Goal: Navigation & Orientation: Find specific page/section

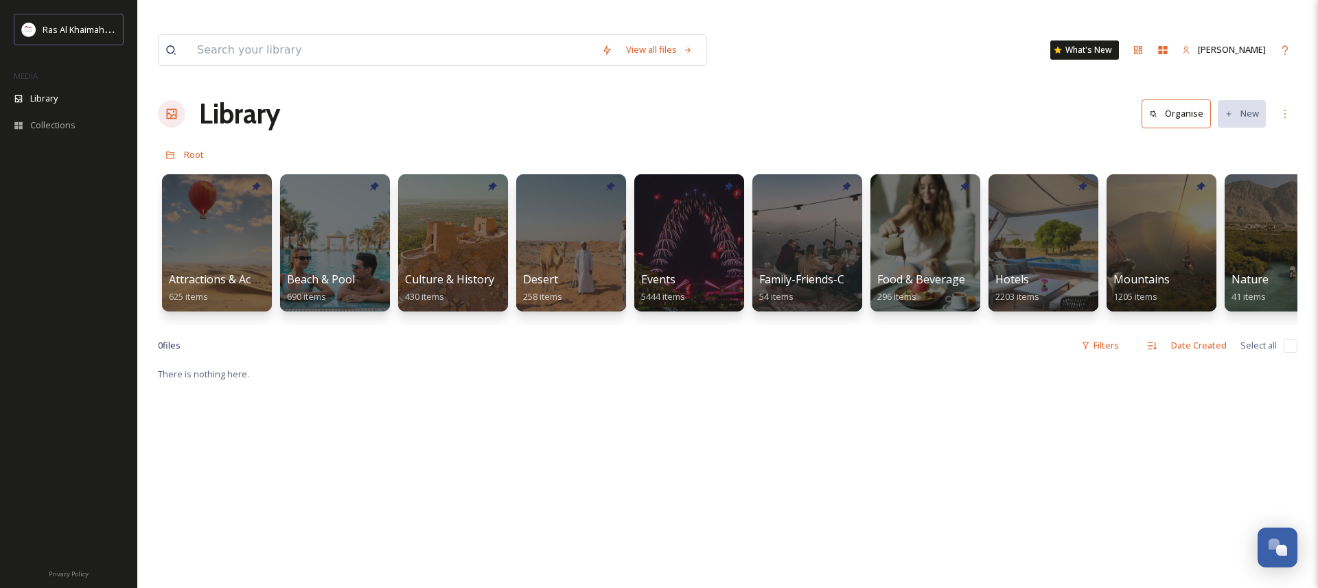
scroll to position [0, 2109]
click at [222, 211] on div at bounding box center [217, 243] width 112 height 140
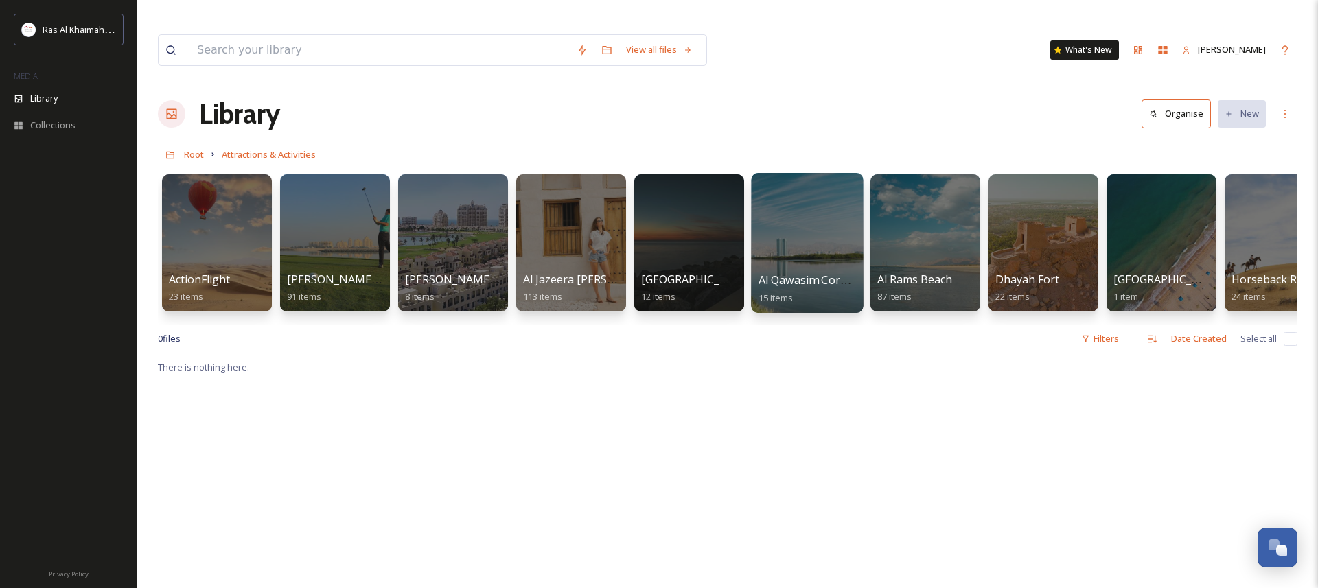
click at [788, 211] on div at bounding box center [807, 243] width 112 height 140
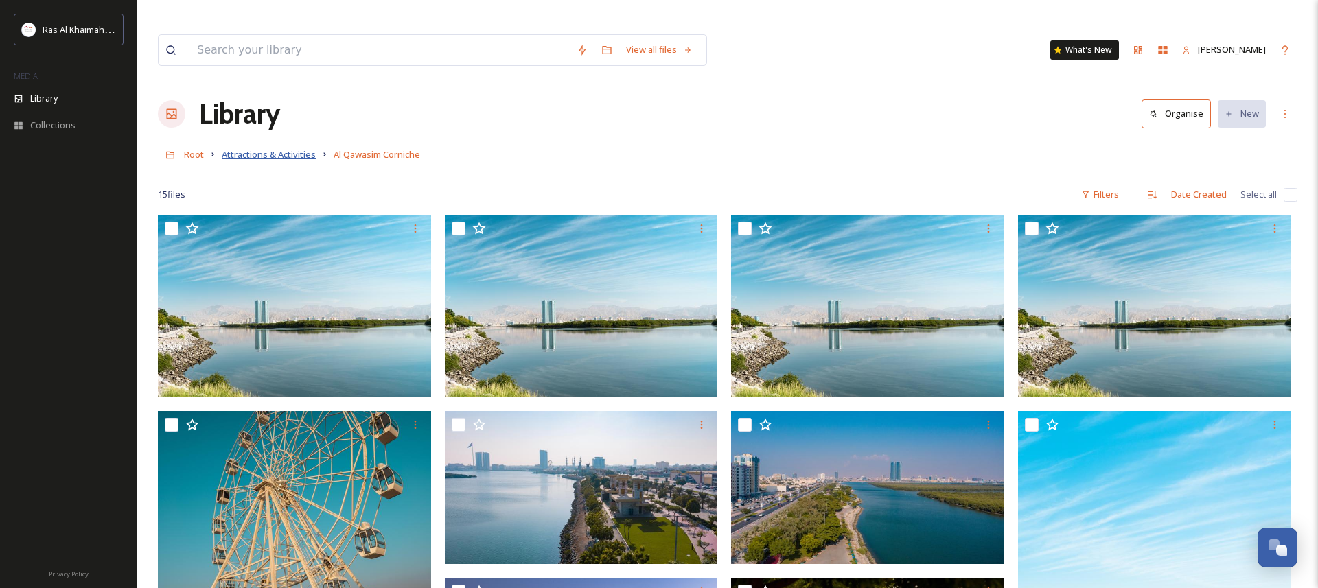
click at [264, 148] on span "Attractions & Activities" at bounding box center [269, 154] width 94 height 12
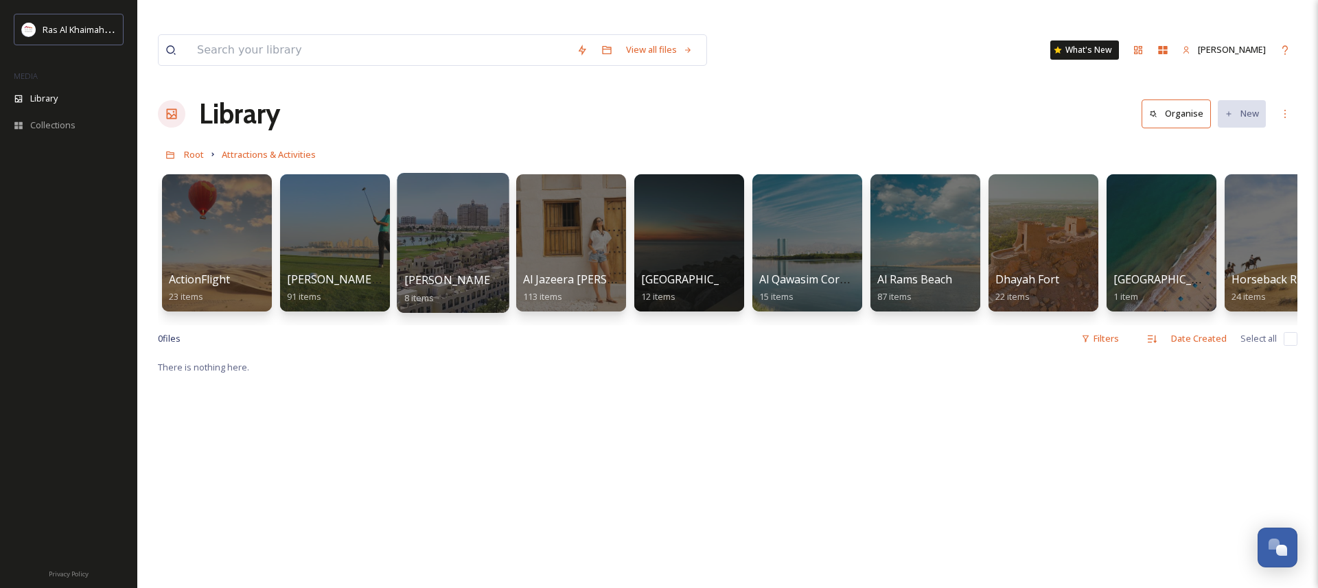
click at [450, 209] on div at bounding box center [453, 243] width 112 height 140
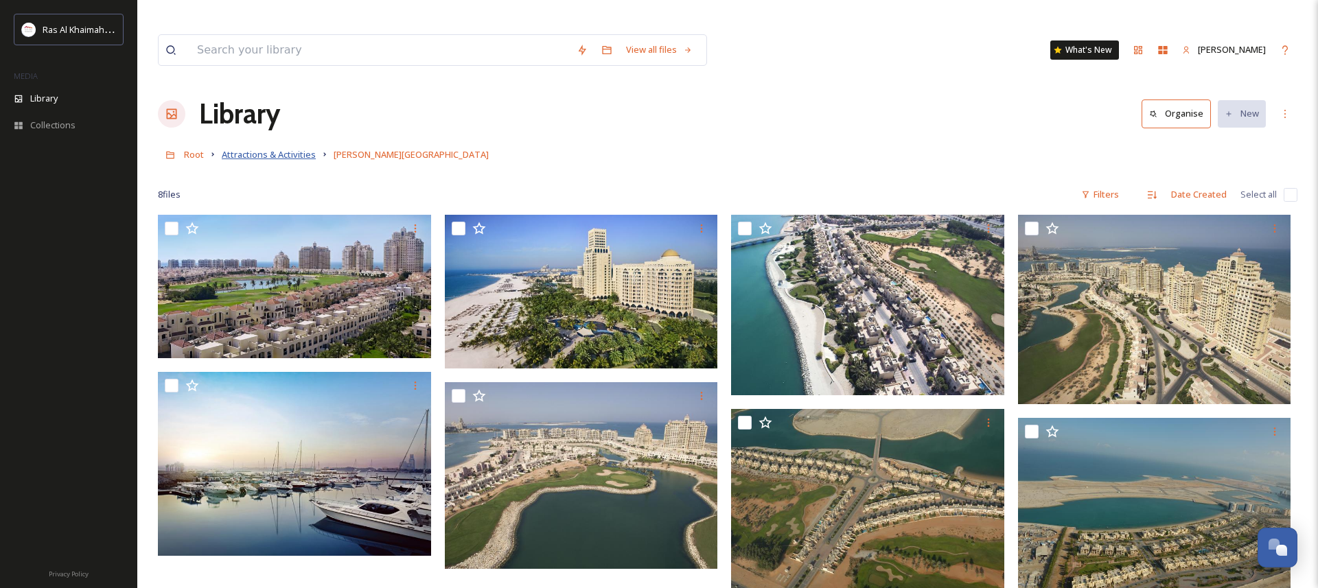
click at [259, 148] on span "Attractions & Activities" at bounding box center [269, 154] width 94 height 12
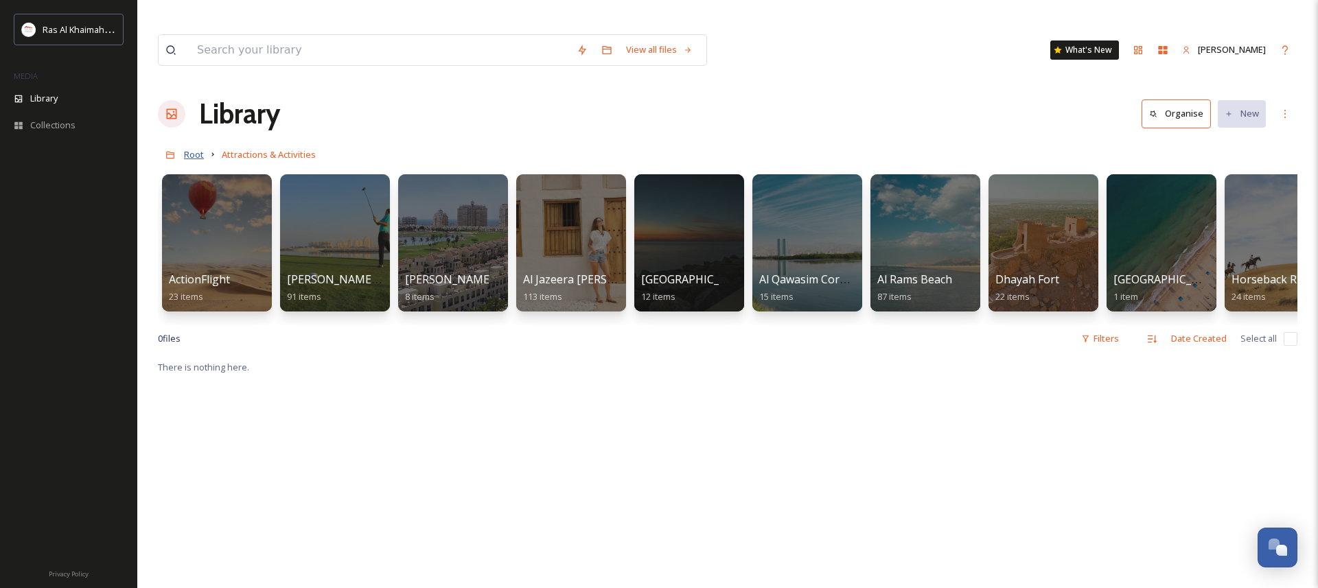
click at [190, 148] on span "Root" at bounding box center [194, 154] width 20 height 12
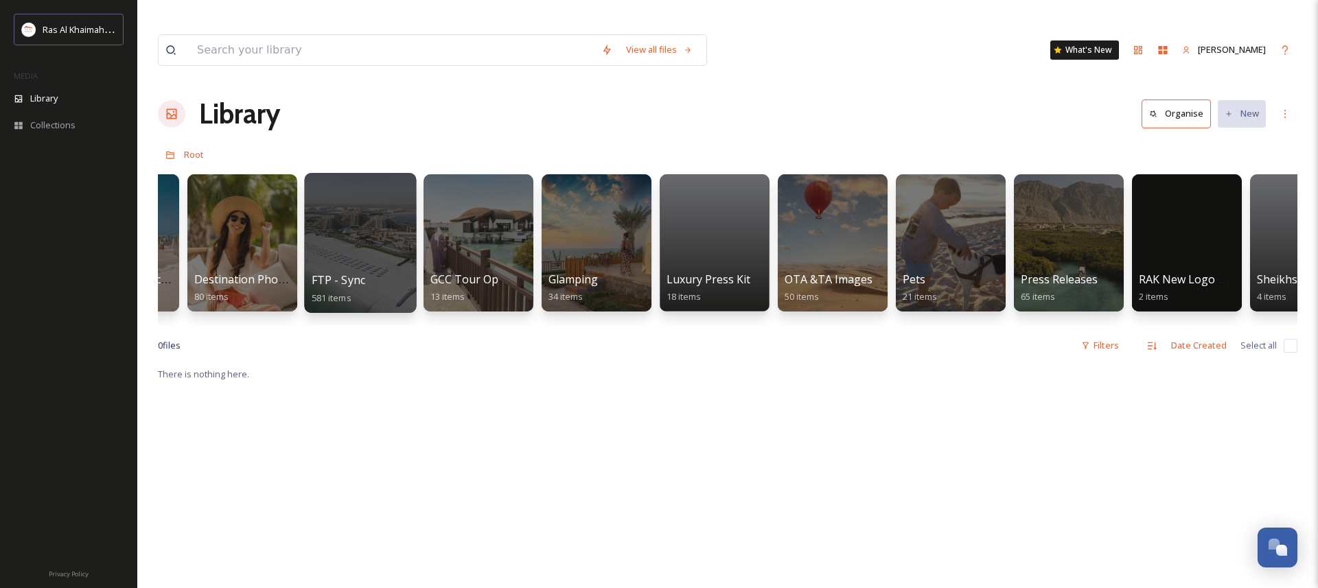
scroll to position [0, 2180]
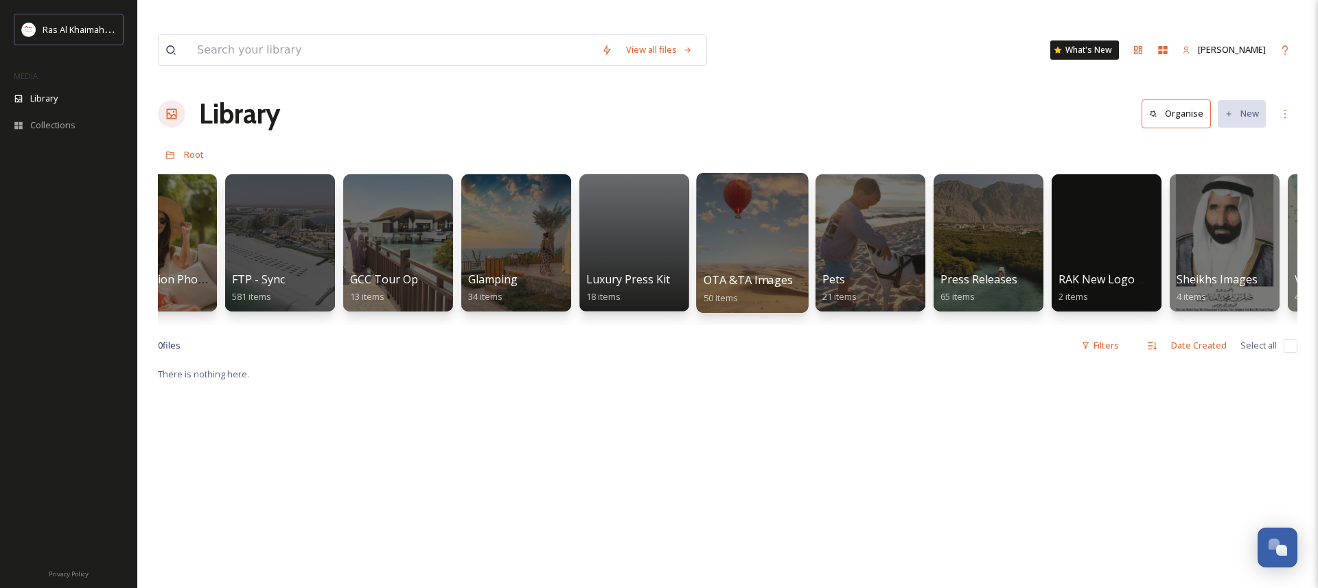
click at [737, 209] on div at bounding box center [752, 243] width 112 height 140
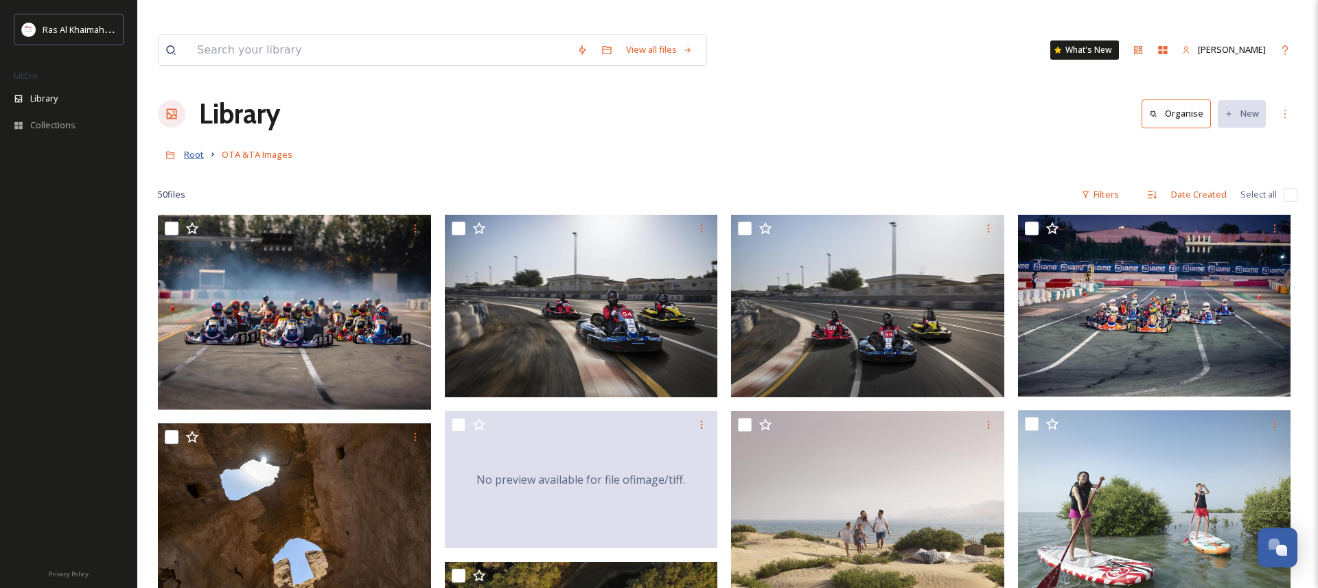
click at [189, 148] on span "Root" at bounding box center [194, 154] width 20 height 12
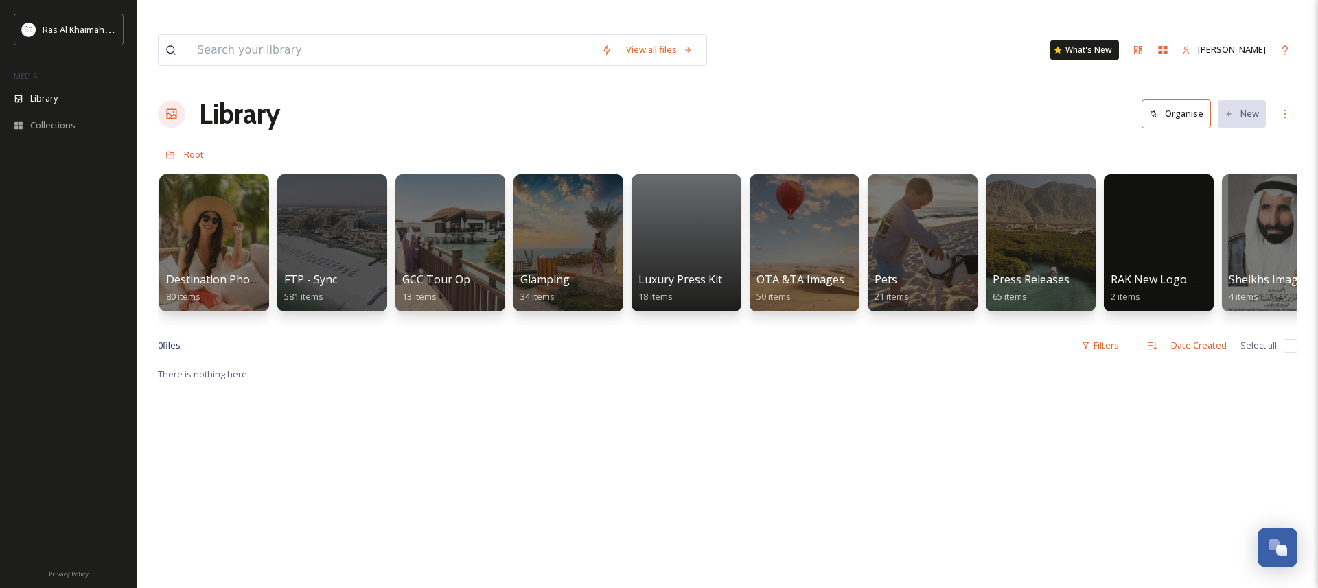
scroll to position [0, 2284]
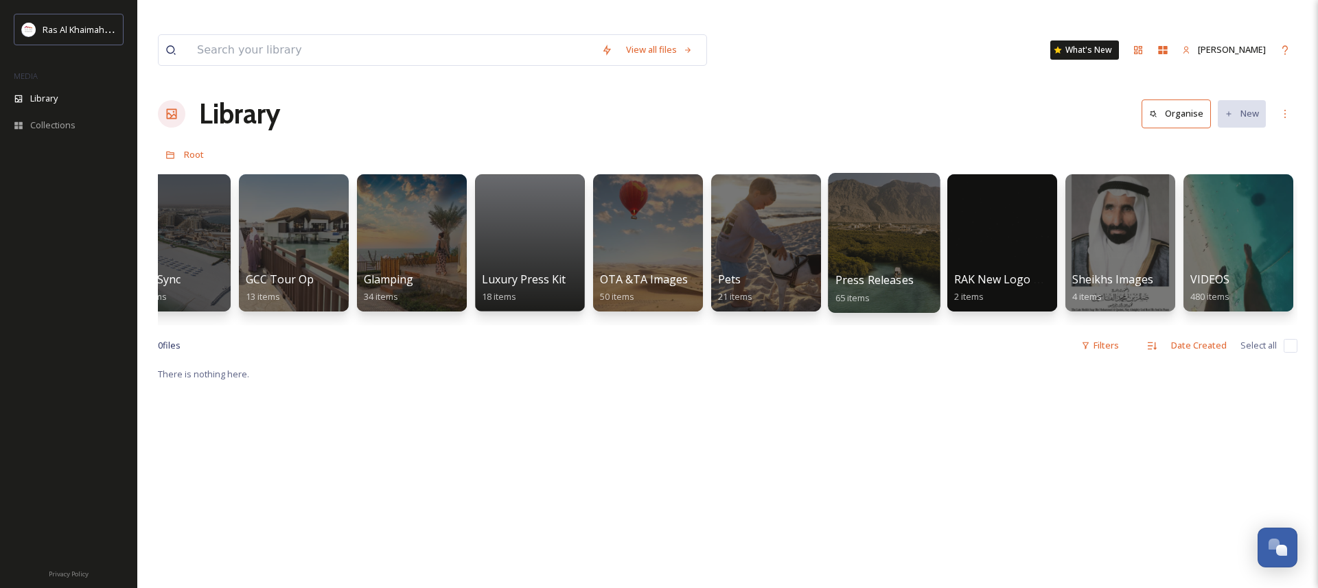
click at [892, 212] on div at bounding box center [884, 243] width 112 height 140
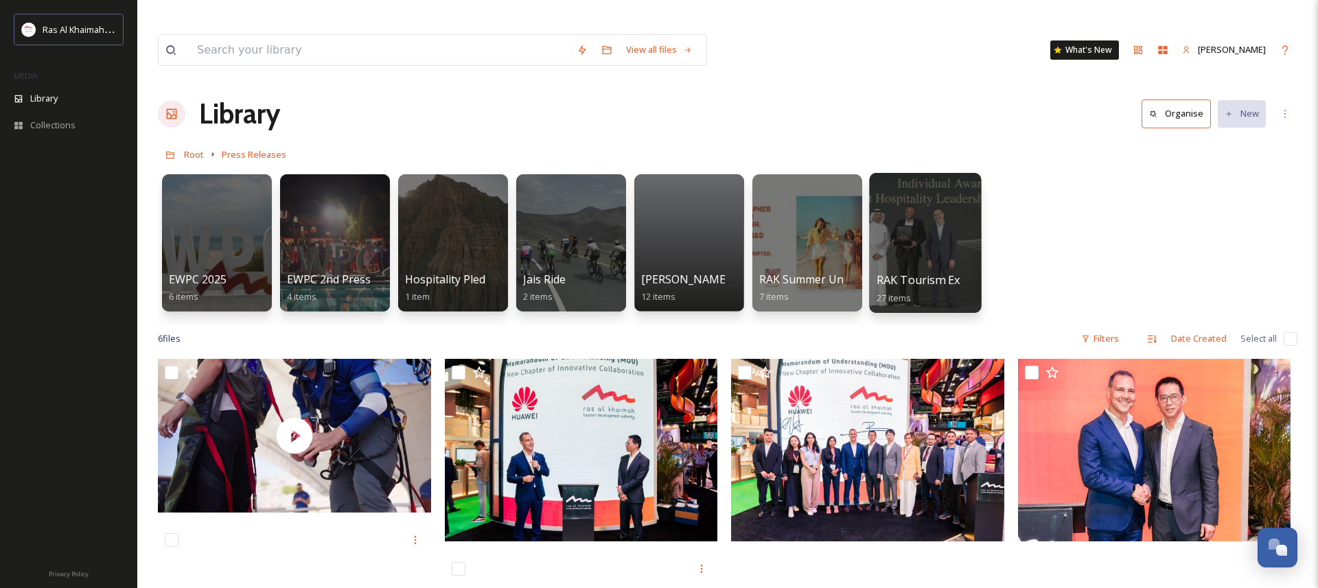
click at [909, 218] on div at bounding box center [925, 243] width 112 height 140
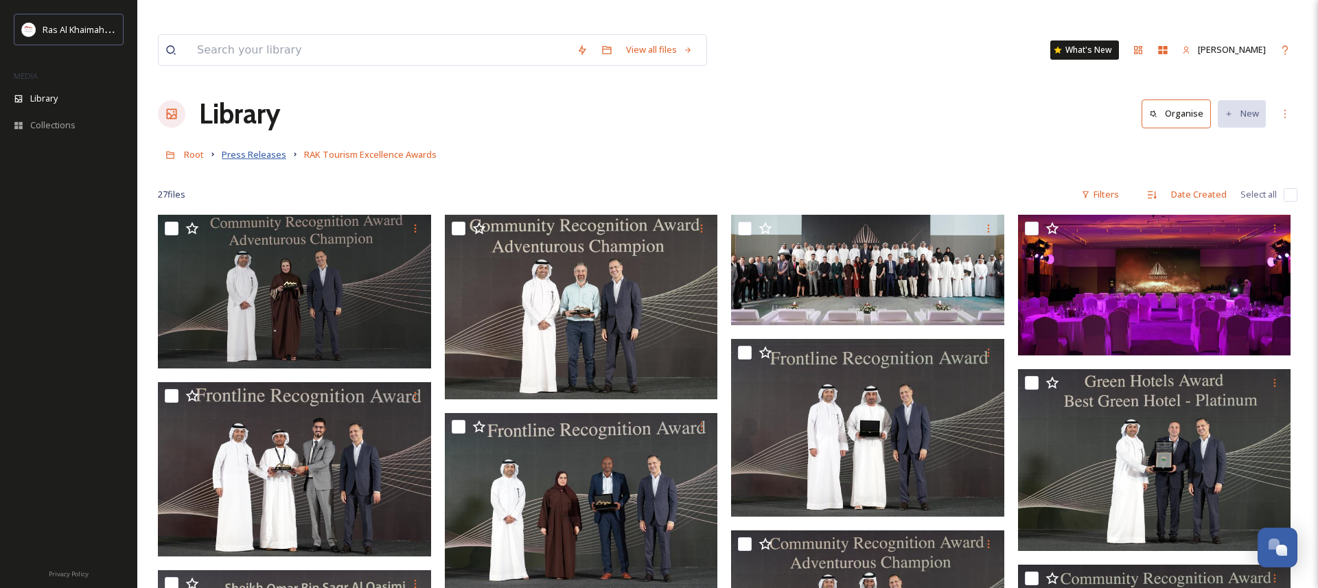
click at [257, 148] on span "Press Releases" at bounding box center [254, 154] width 65 height 12
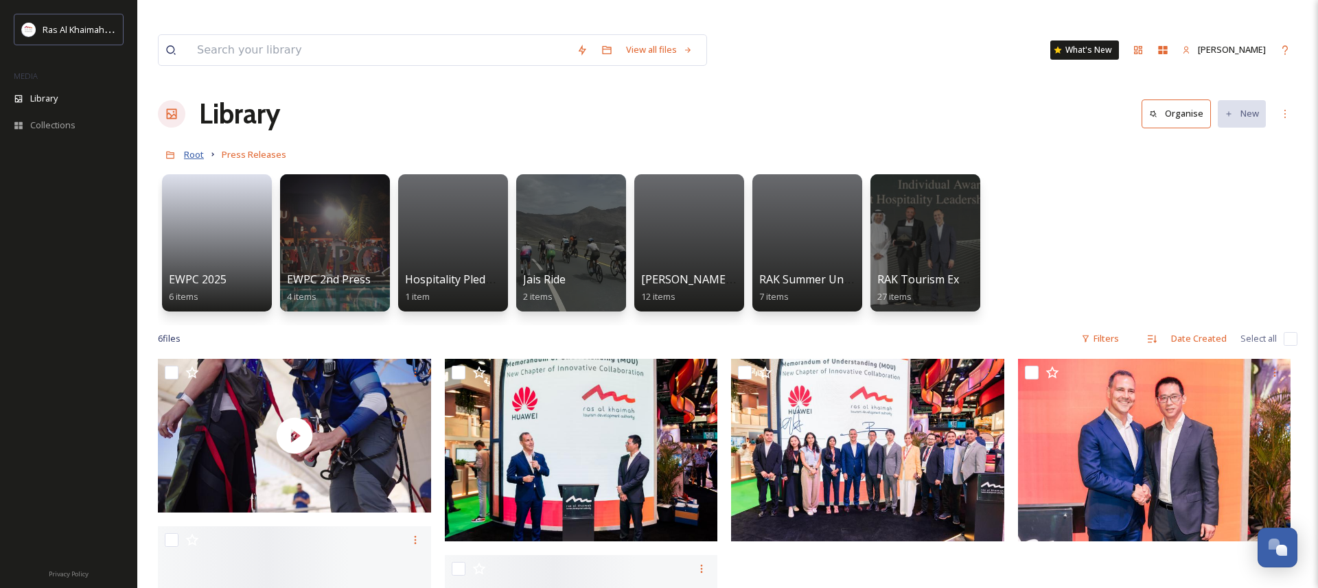
click at [194, 148] on span "Root" at bounding box center [194, 154] width 20 height 12
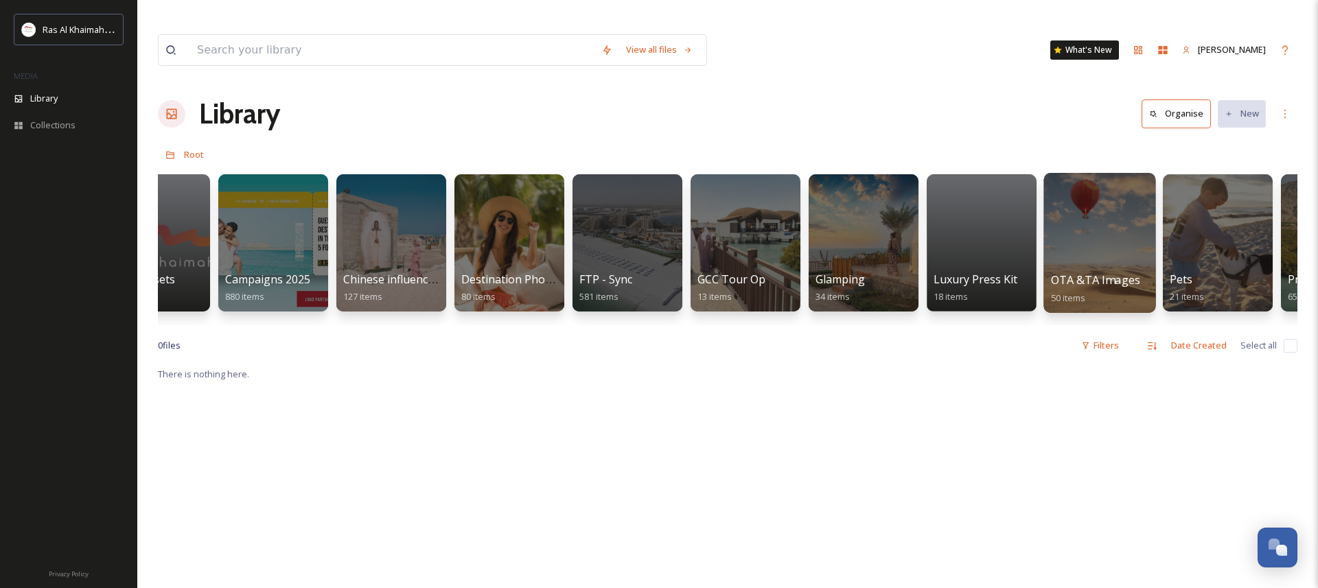
scroll to position [0, 1786]
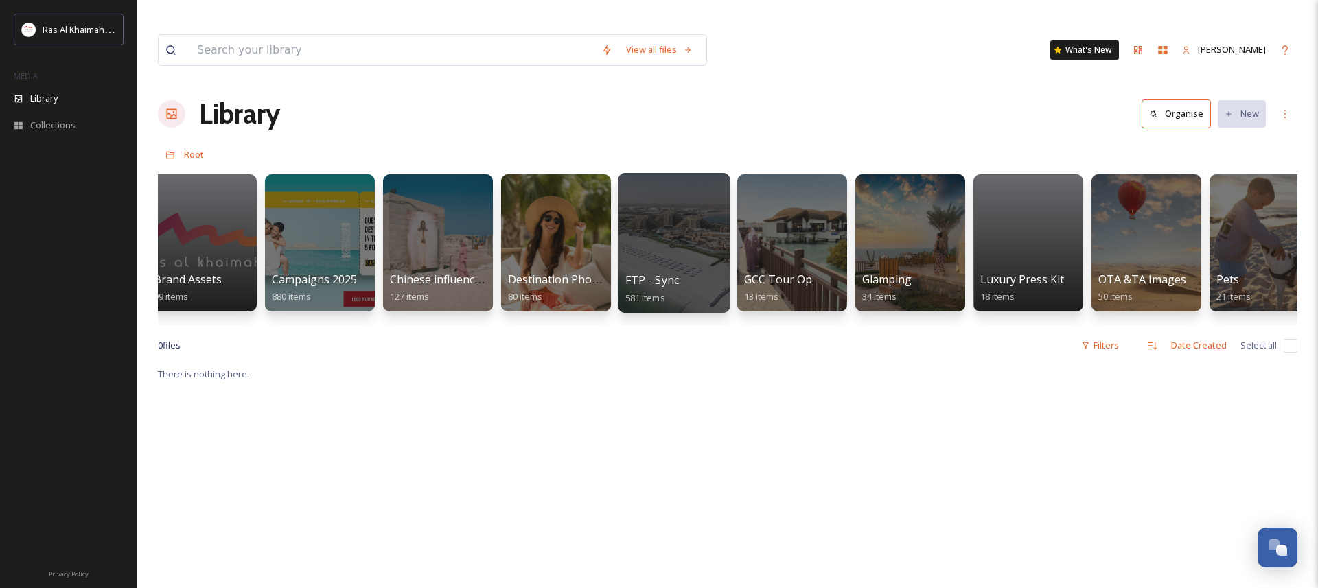
click at [677, 218] on div at bounding box center [674, 243] width 112 height 140
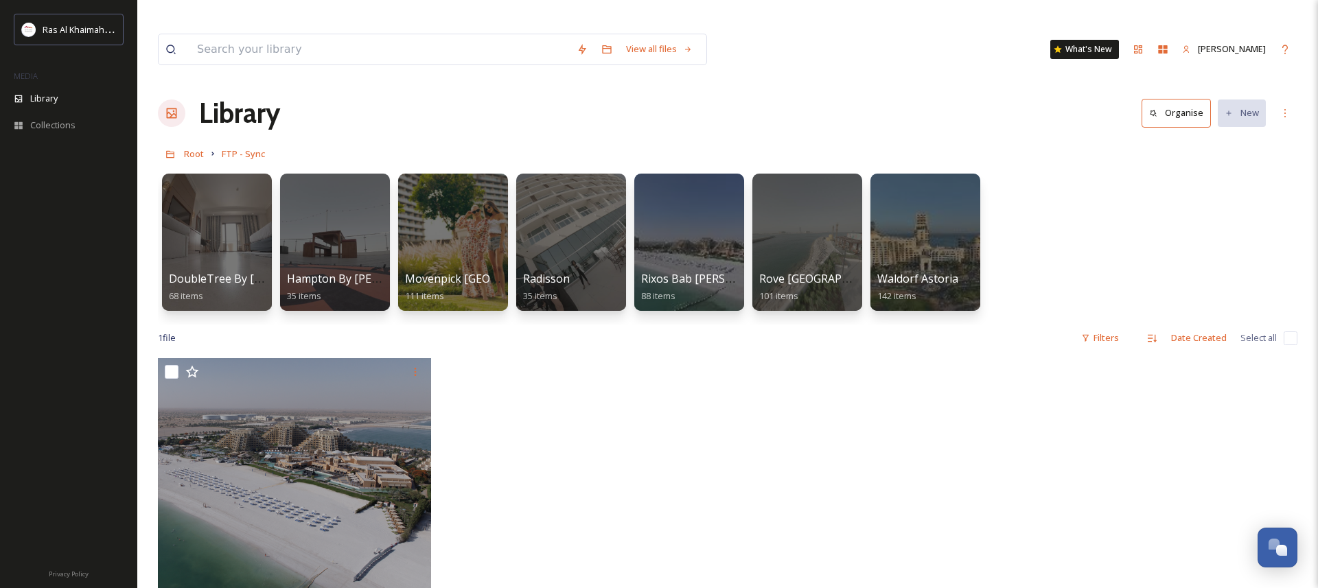
scroll to position [1, 0]
click at [198, 147] on span "Root" at bounding box center [194, 153] width 20 height 12
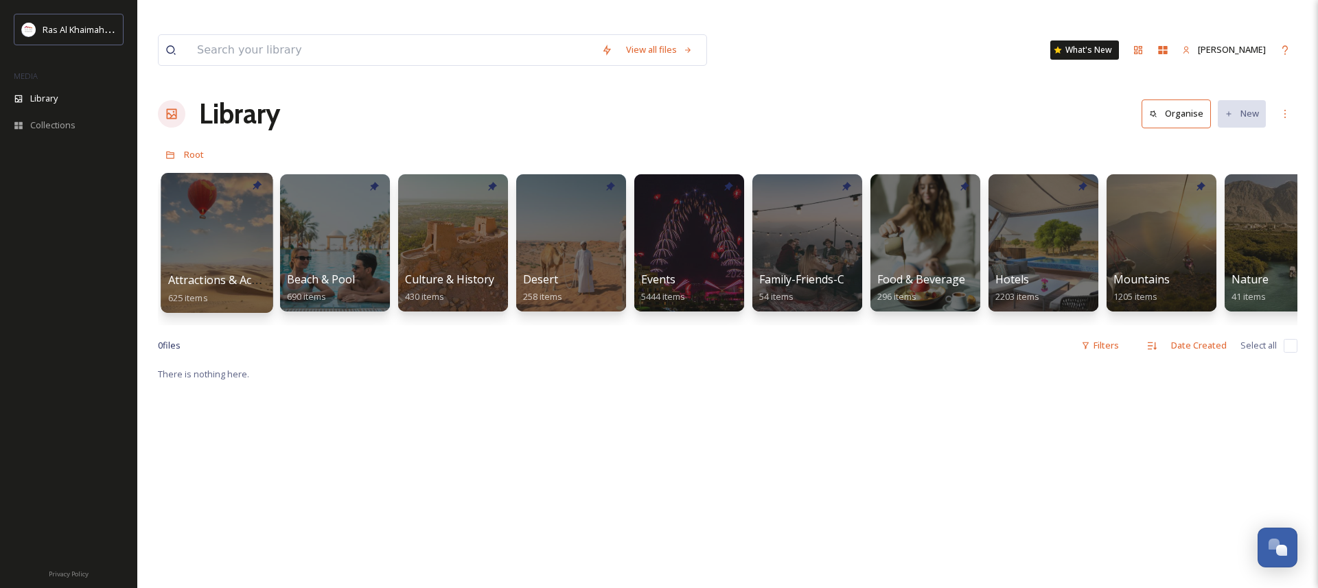
click at [203, 225] on div at bounding box center [217, 243] width 112 height 140
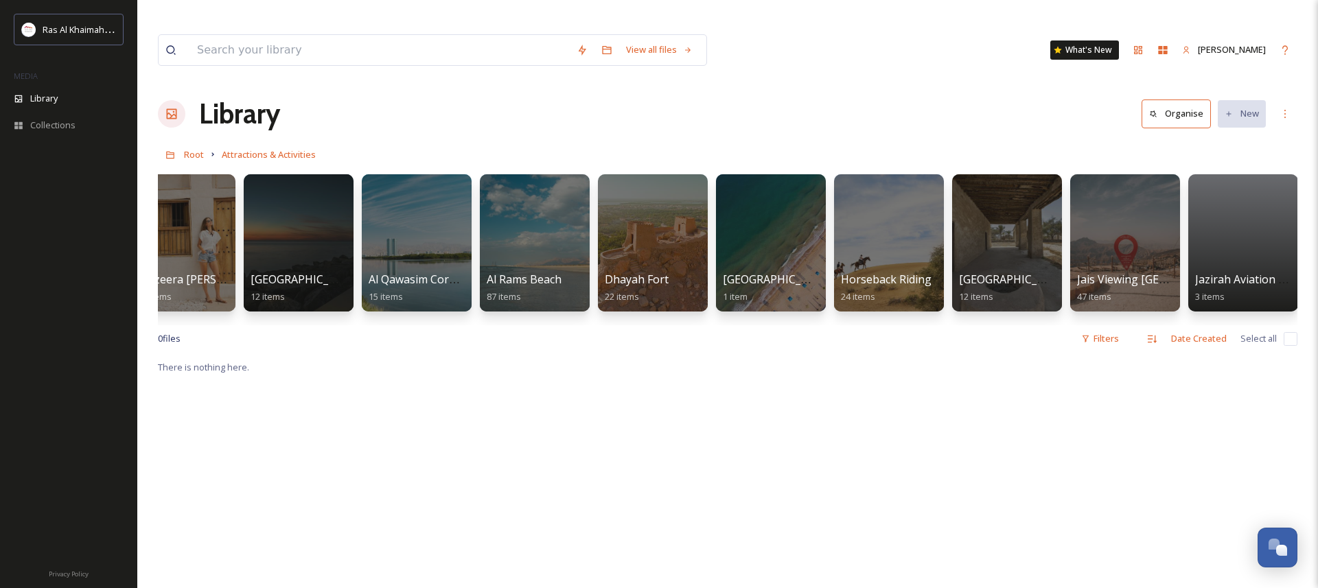
scroll to position [0, 426]
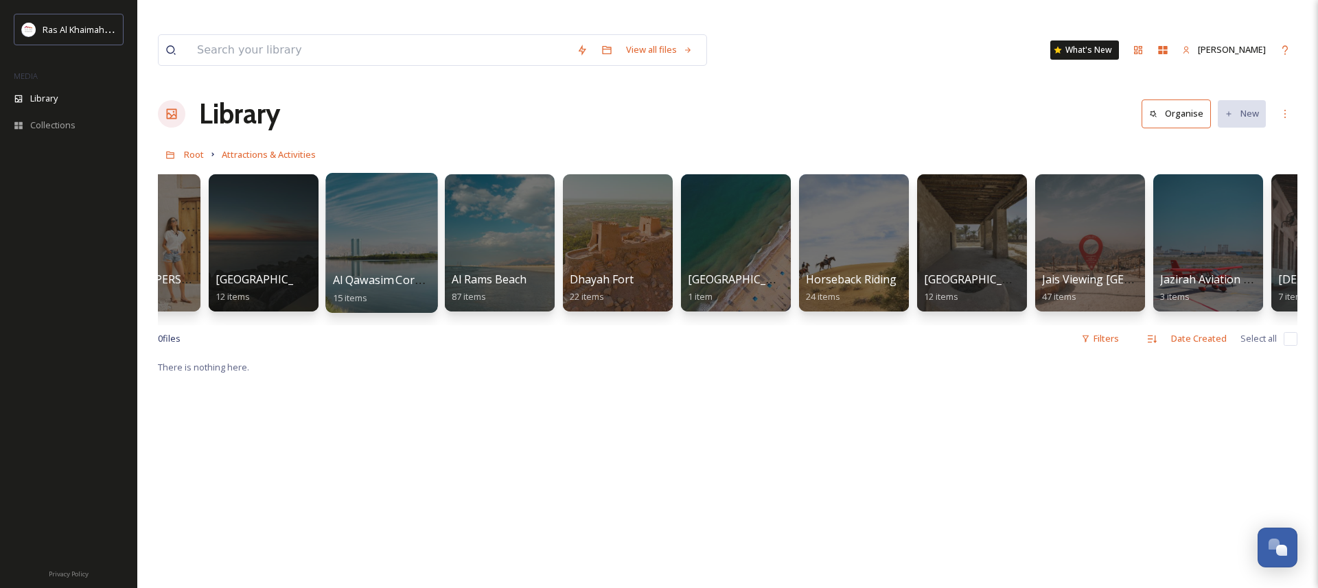
click at [384, 221] on div at bounding box center [381, 243] width 112 height 140
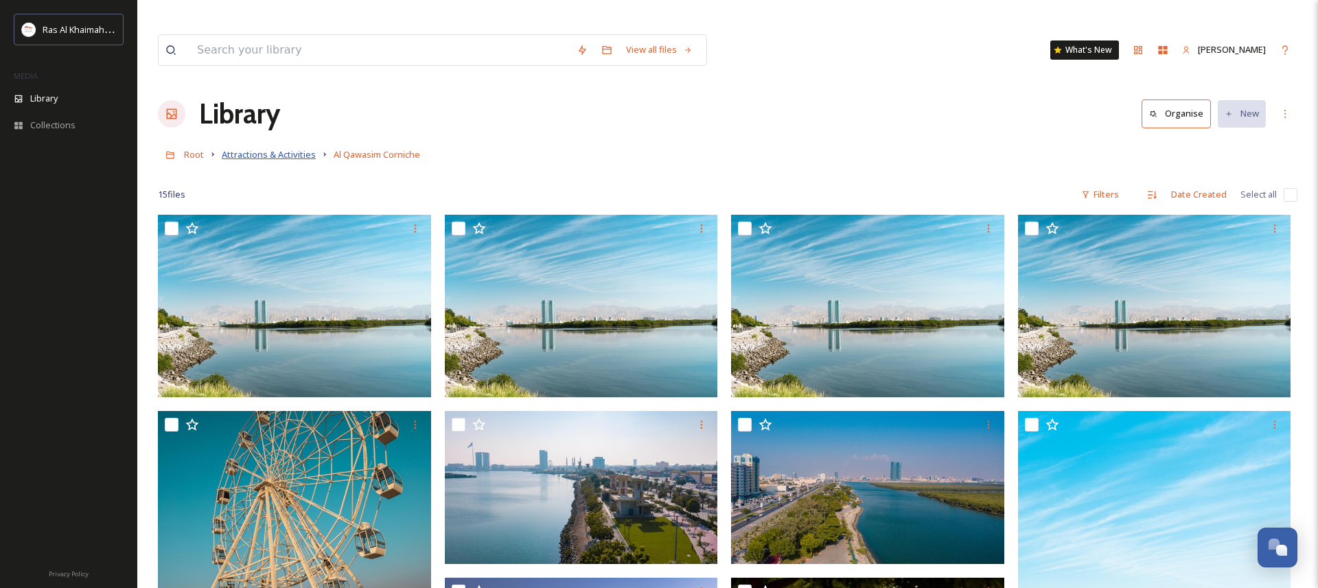
click at [281, 148] on span "Attractions & Activities" at bounding box center [269, 154] width 94 height 12
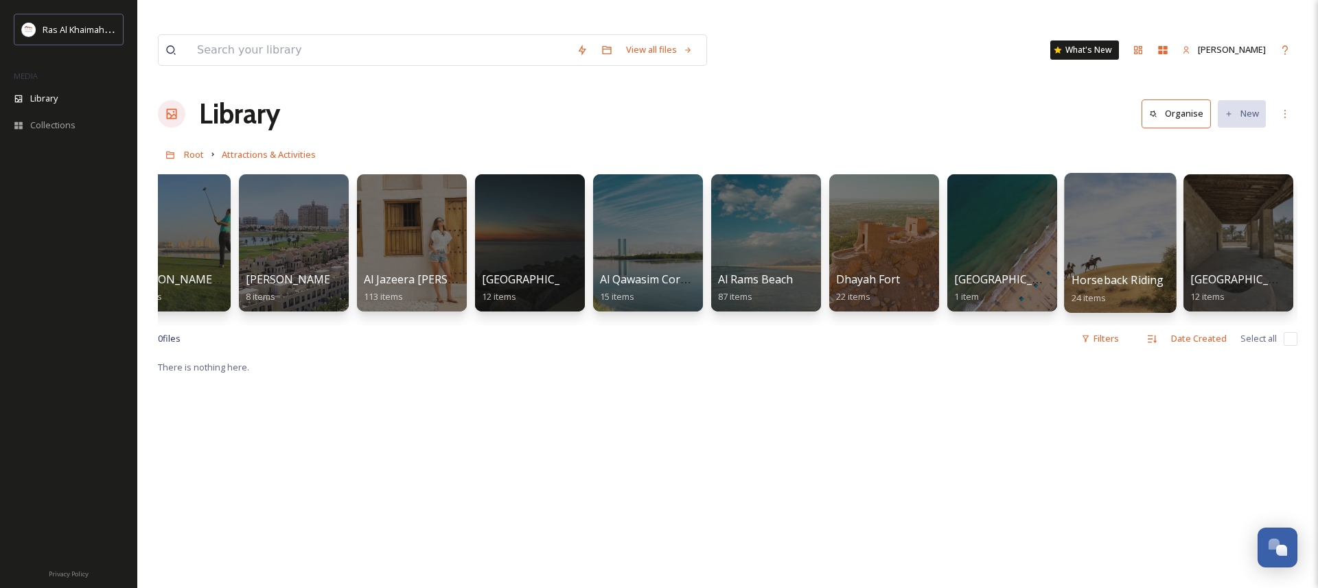
scroll to position [0, 149]
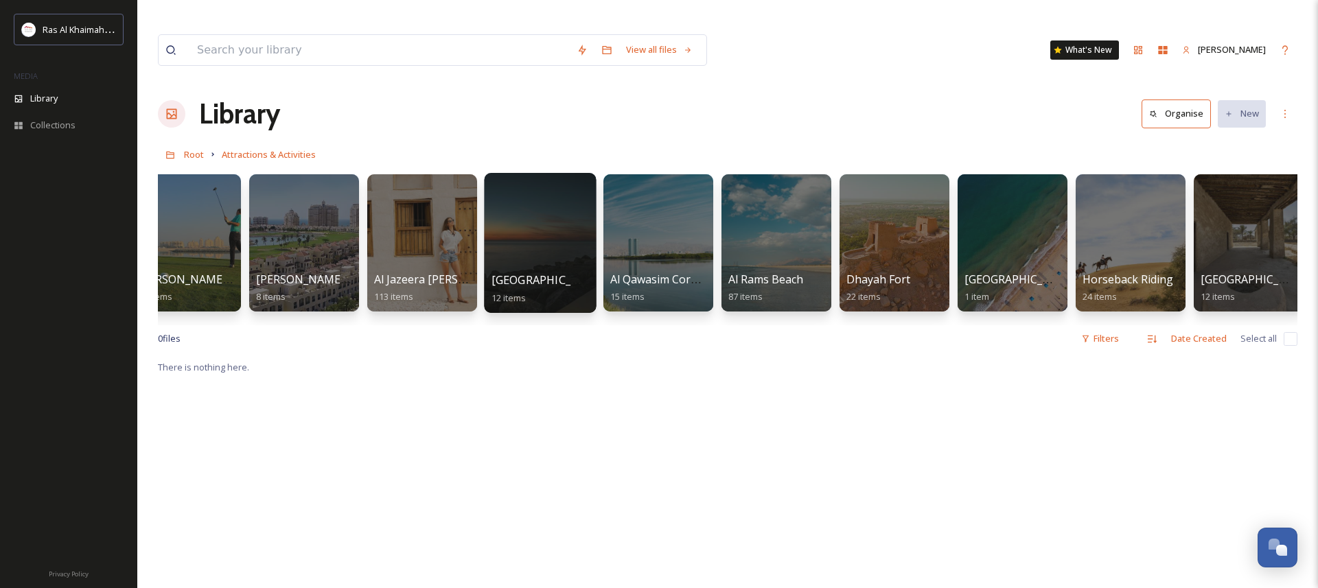
click at [530, 213] on div at bounding box center [540, 243] width 112 height 140
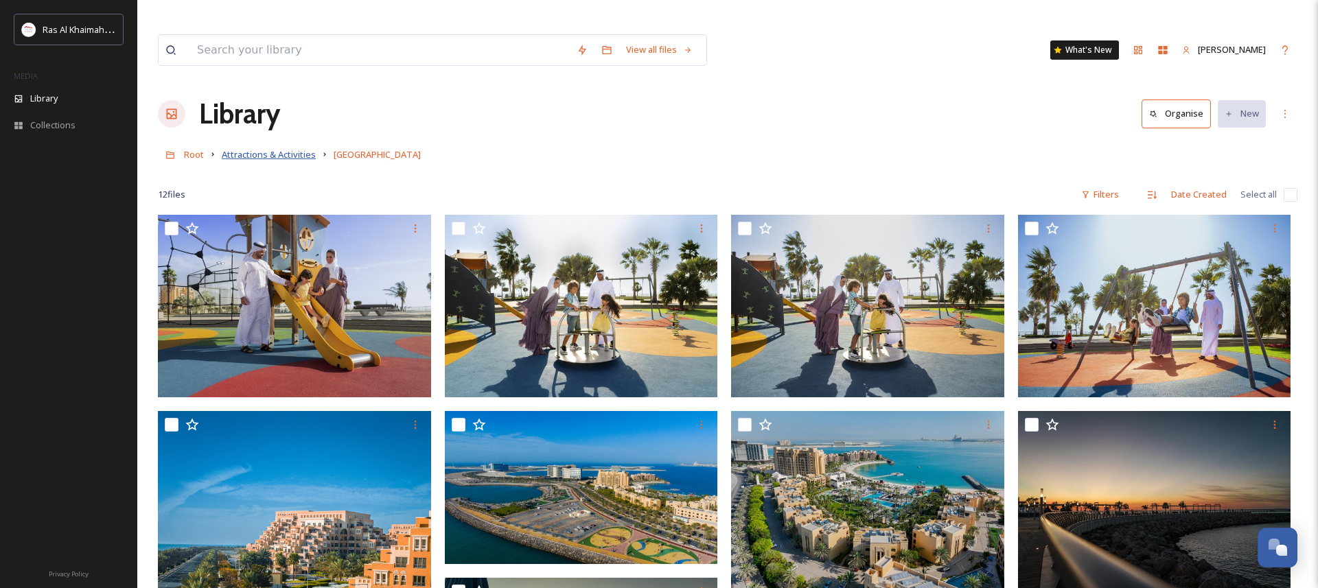
click at [246, 148] on span "Attractions & Activities" at bounding box center [269, 154] width 94 height 12
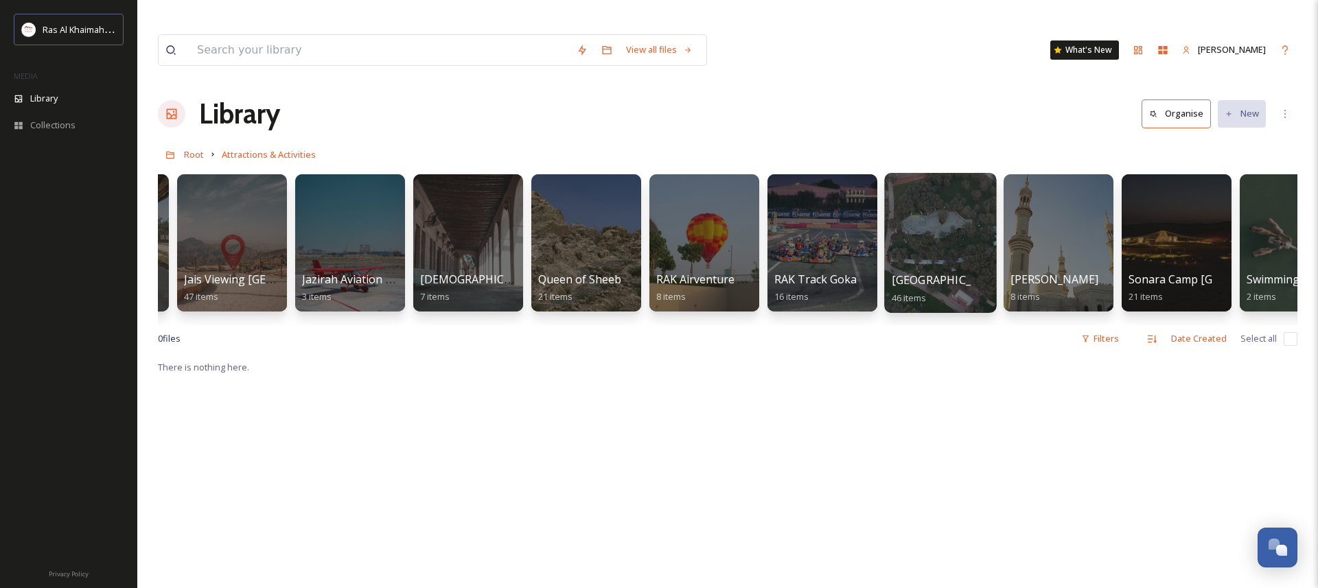
scroll to position [0, 1281]
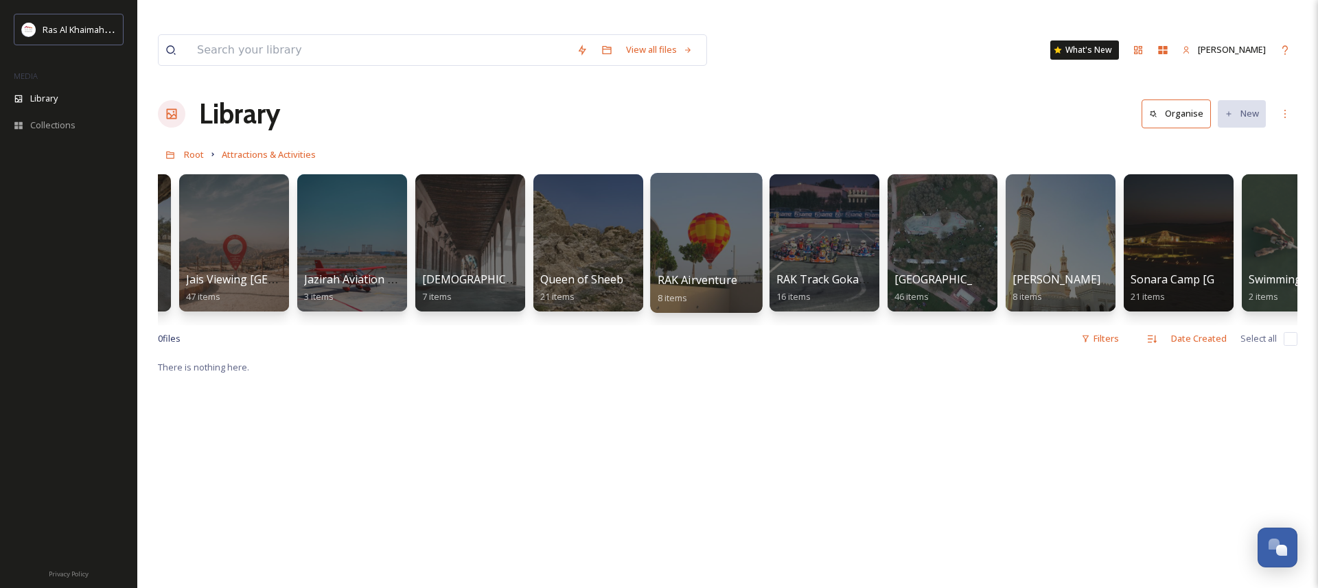
click at [704, 210] on div at bounding box center [706, 243] width 112 height 140
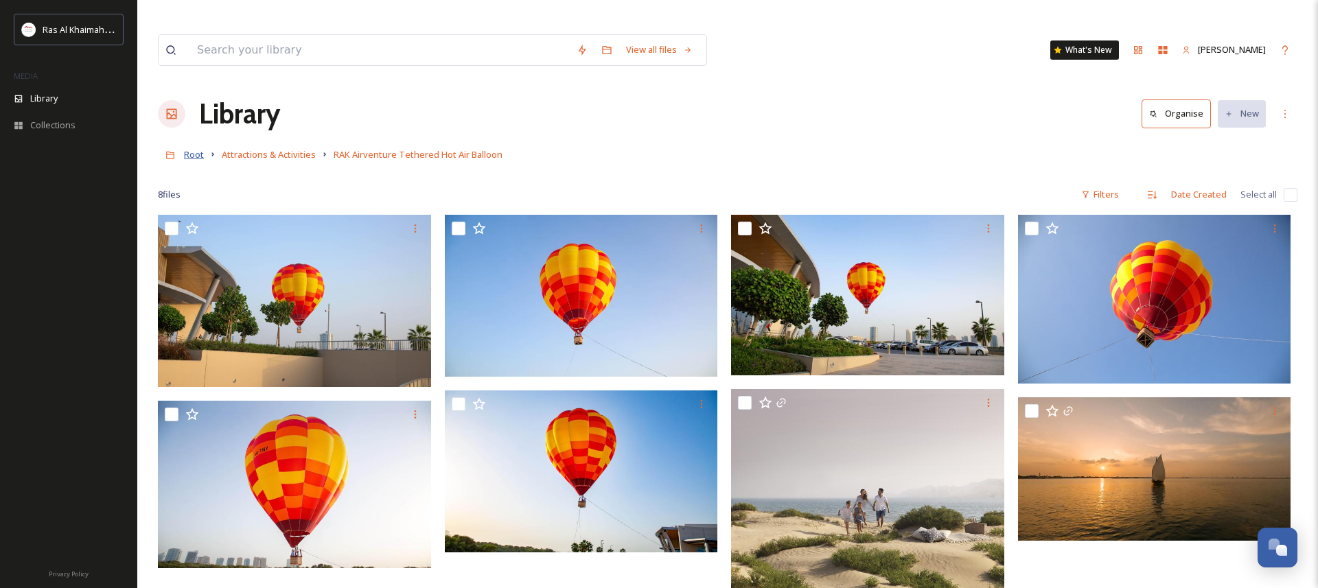
click at [194, 148] on span "Root" at bounding box center [194, 154] width 20 height 12
